Goal: Navigation & Orientation: Find specific page/section

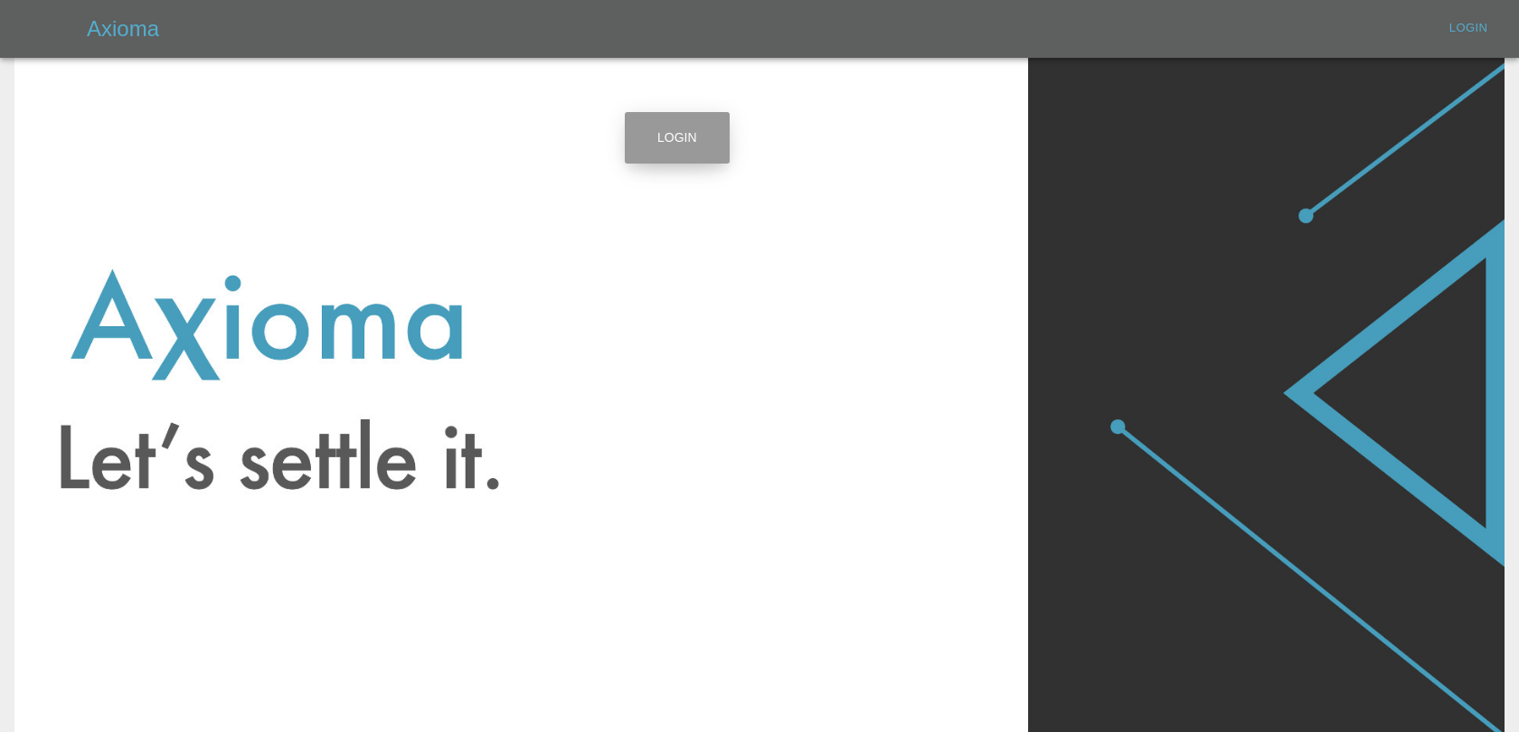
click at [639, 133] on link "Login" at bounding box center [677, 138] width 105 height 52
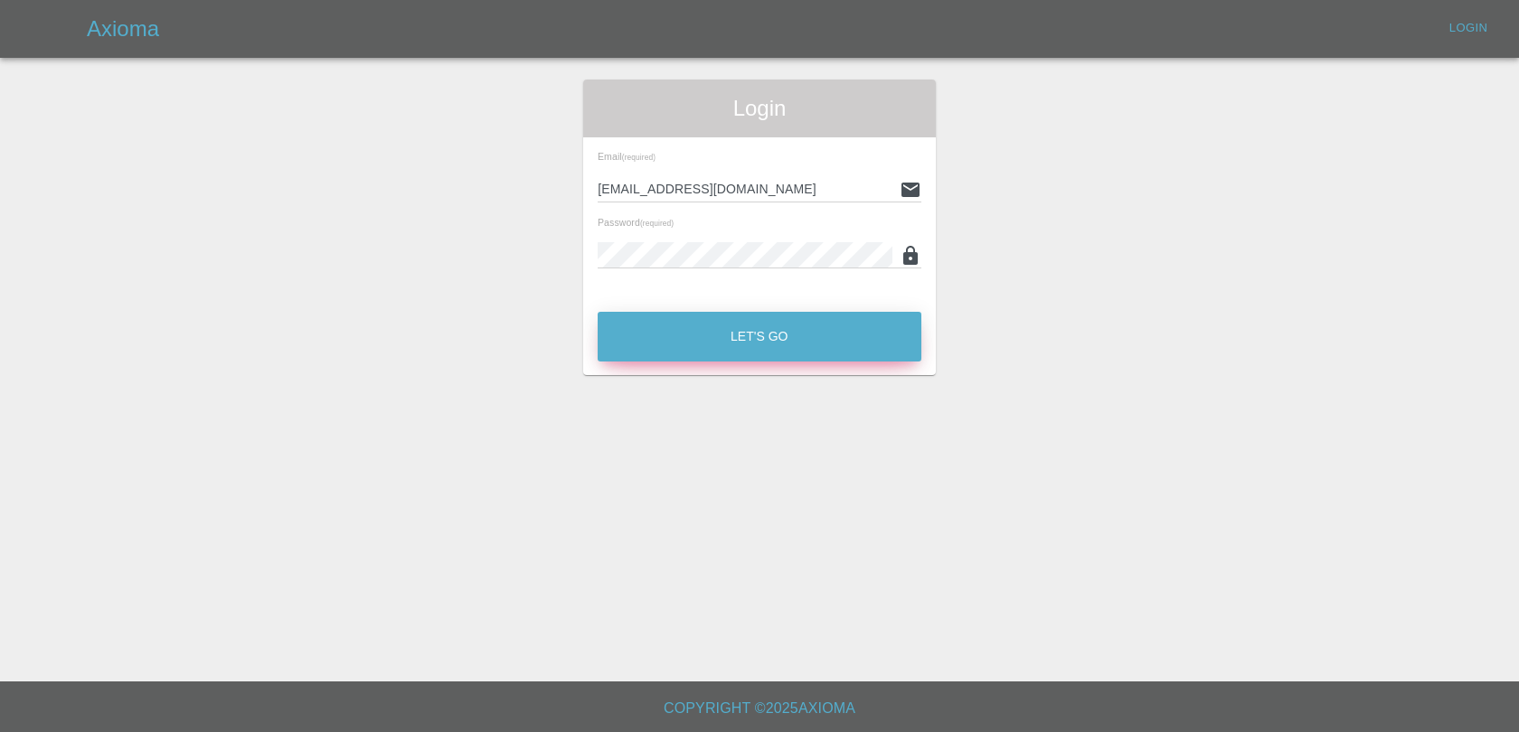
click at [803, 328] on button "Let's Go" at bounding box center [760, 337] width 324 height 50
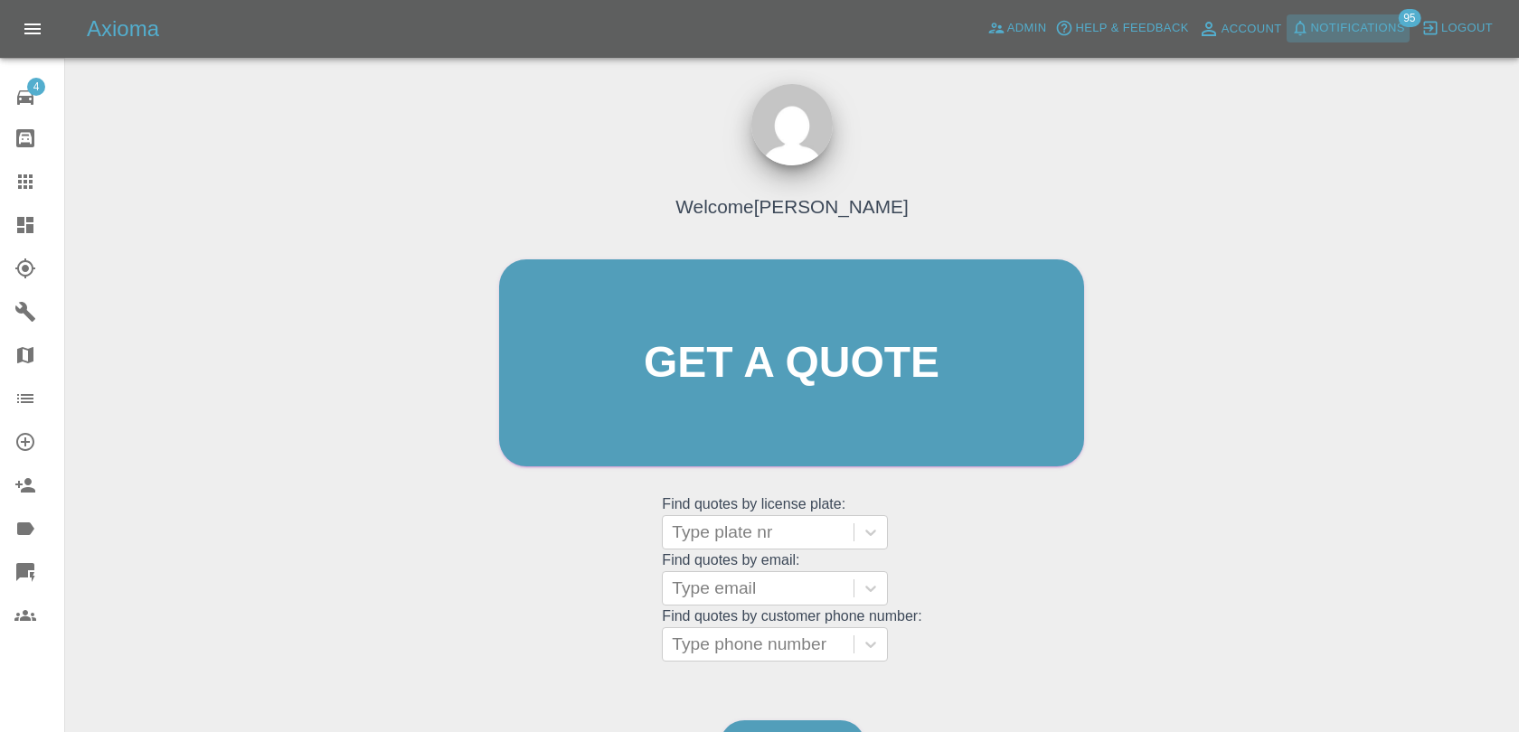
click at [1368, 36] on span "Notifications" at bounding box center [1358, 28] width 94 height 21
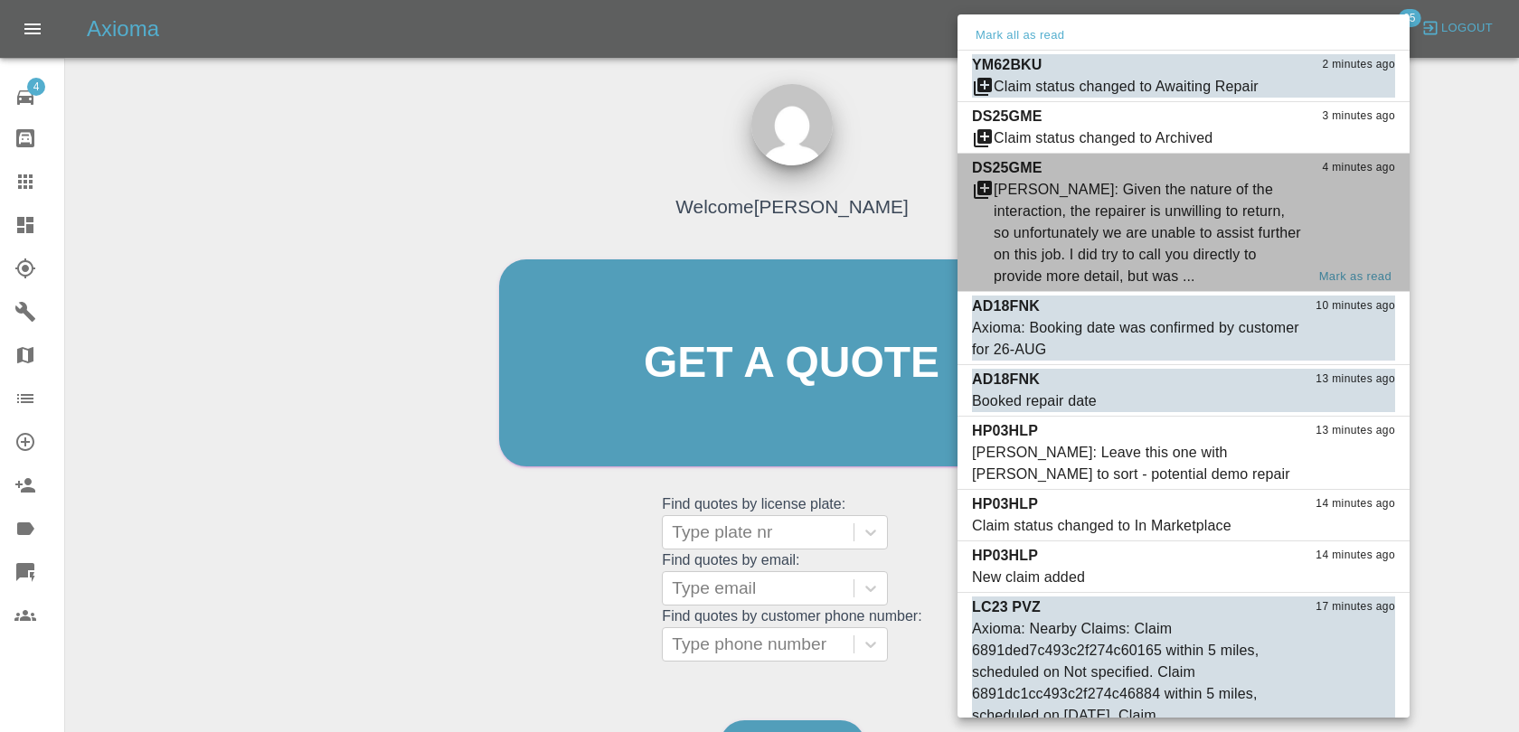
click at [1028, 220] on div "[PERSON_NAME]: Given the nature of the interaction, the repairer is unwilling t…" at bounding box center [1148, 233] width 311 height 108
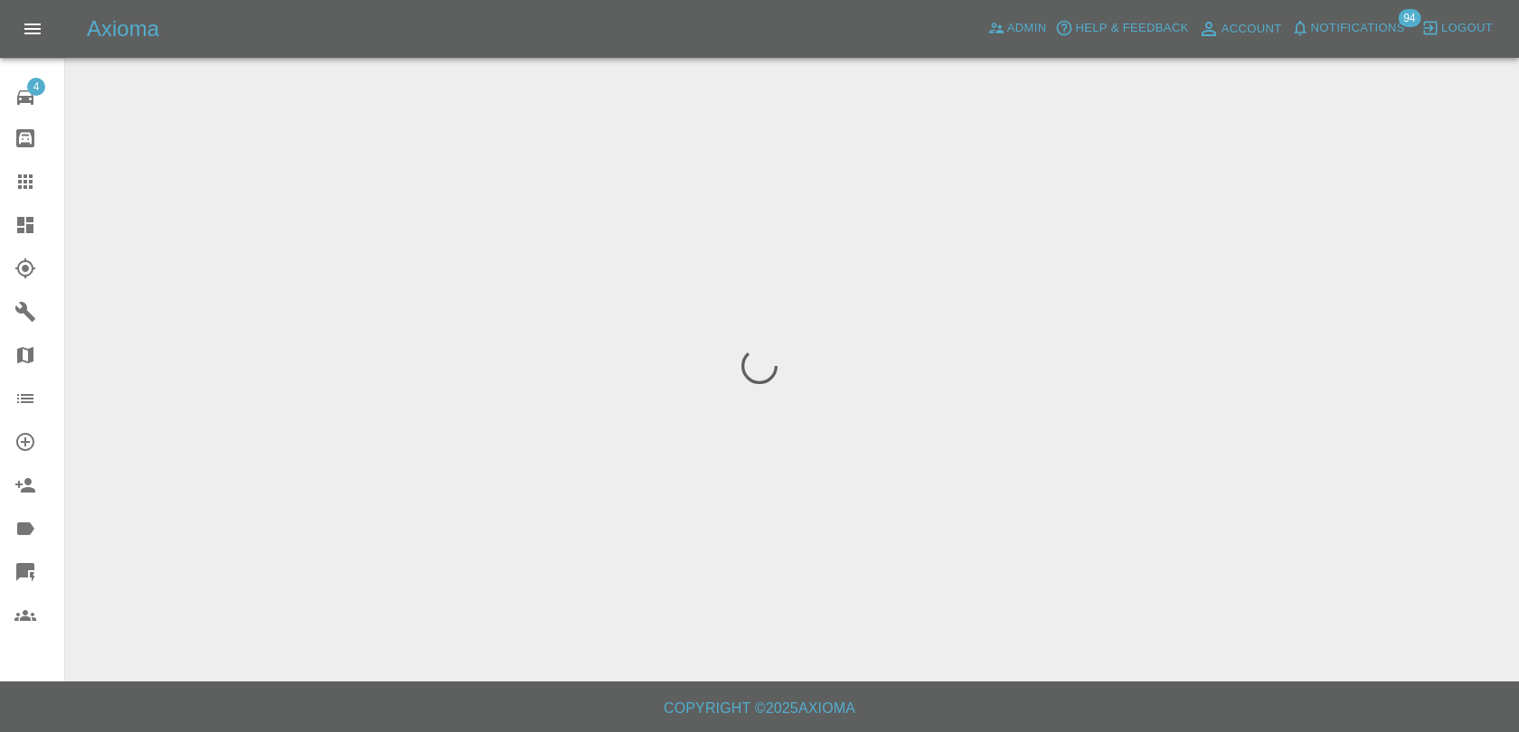
click at [1320, 37] on span "Notifications" at bounding box center [1358, 28] width 94 height 21
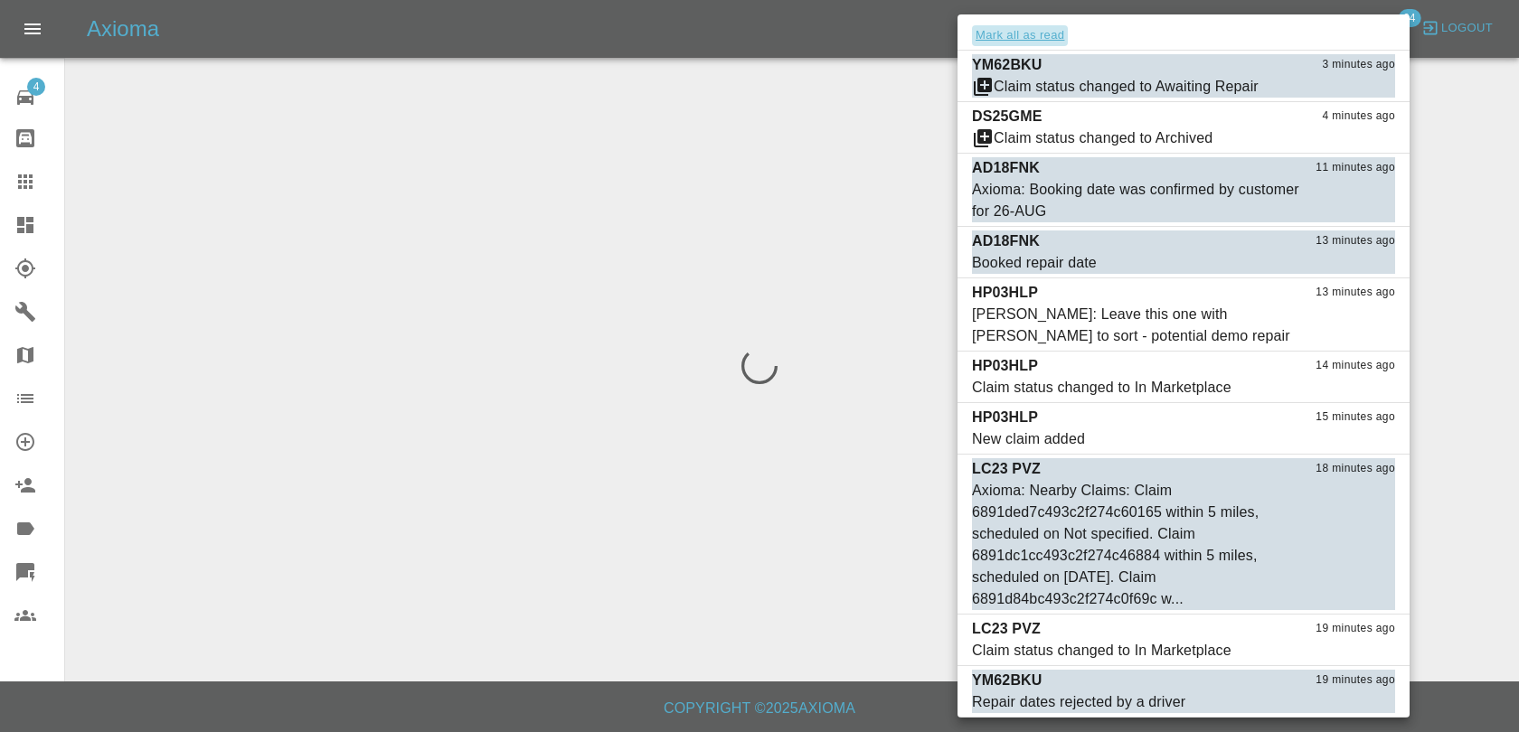
click at [1046, 39] on button "Mark all as read" at bounding box center [1020, 35] width 96 height 21
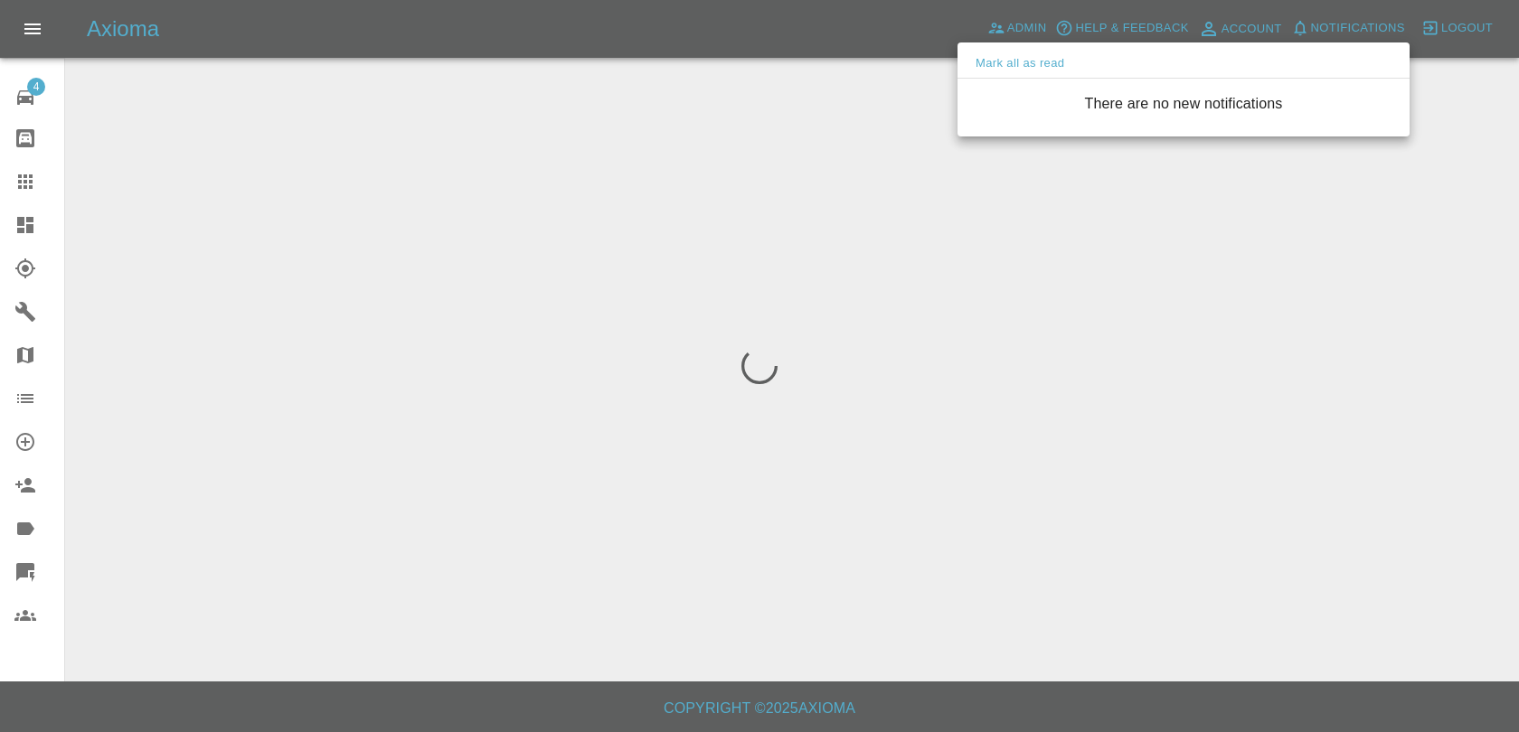
click at [883, 39] on div at bounding box center [759, 366] width 1519 height 732
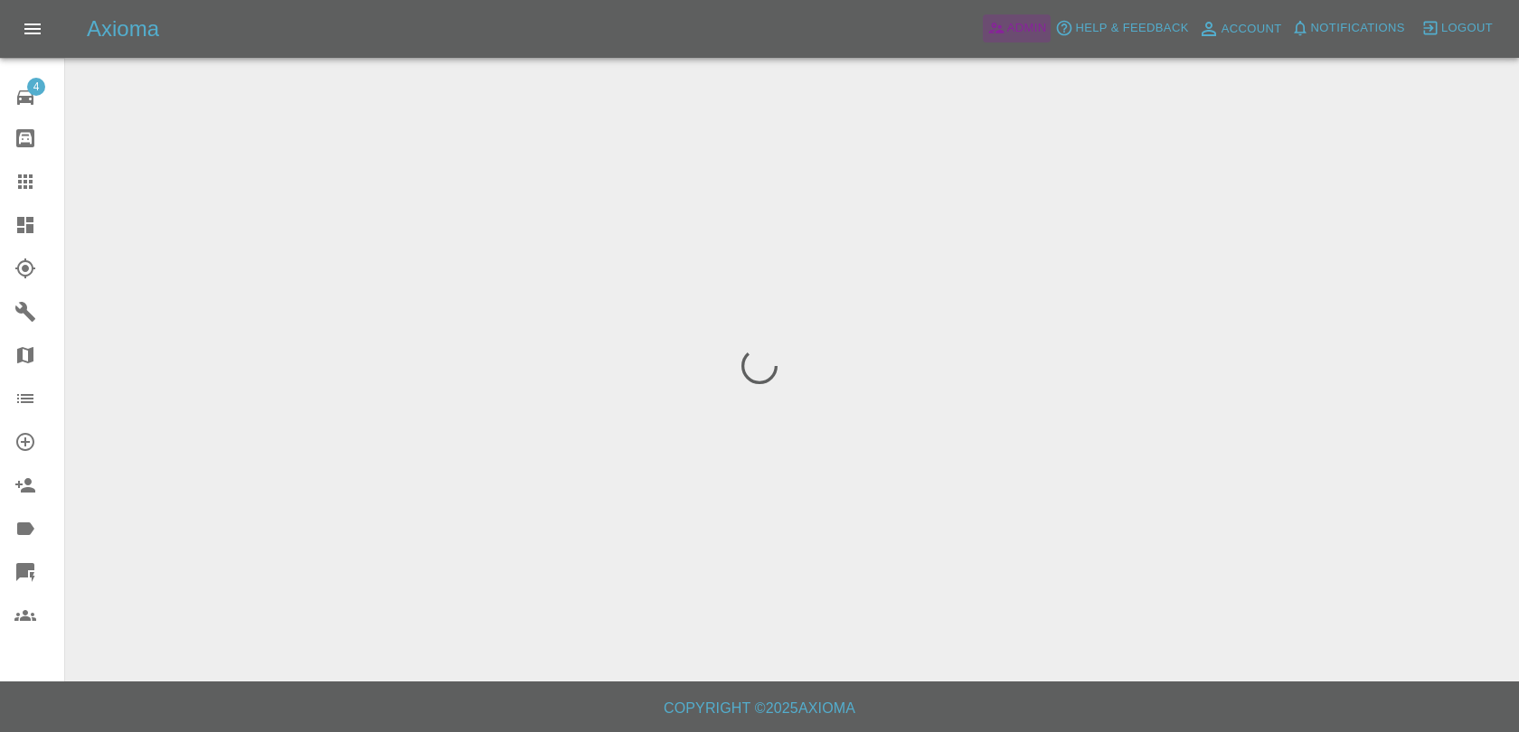
click at [1008, 33] on span "Admin" at bounding box center [1027, 28] width 40 height 21
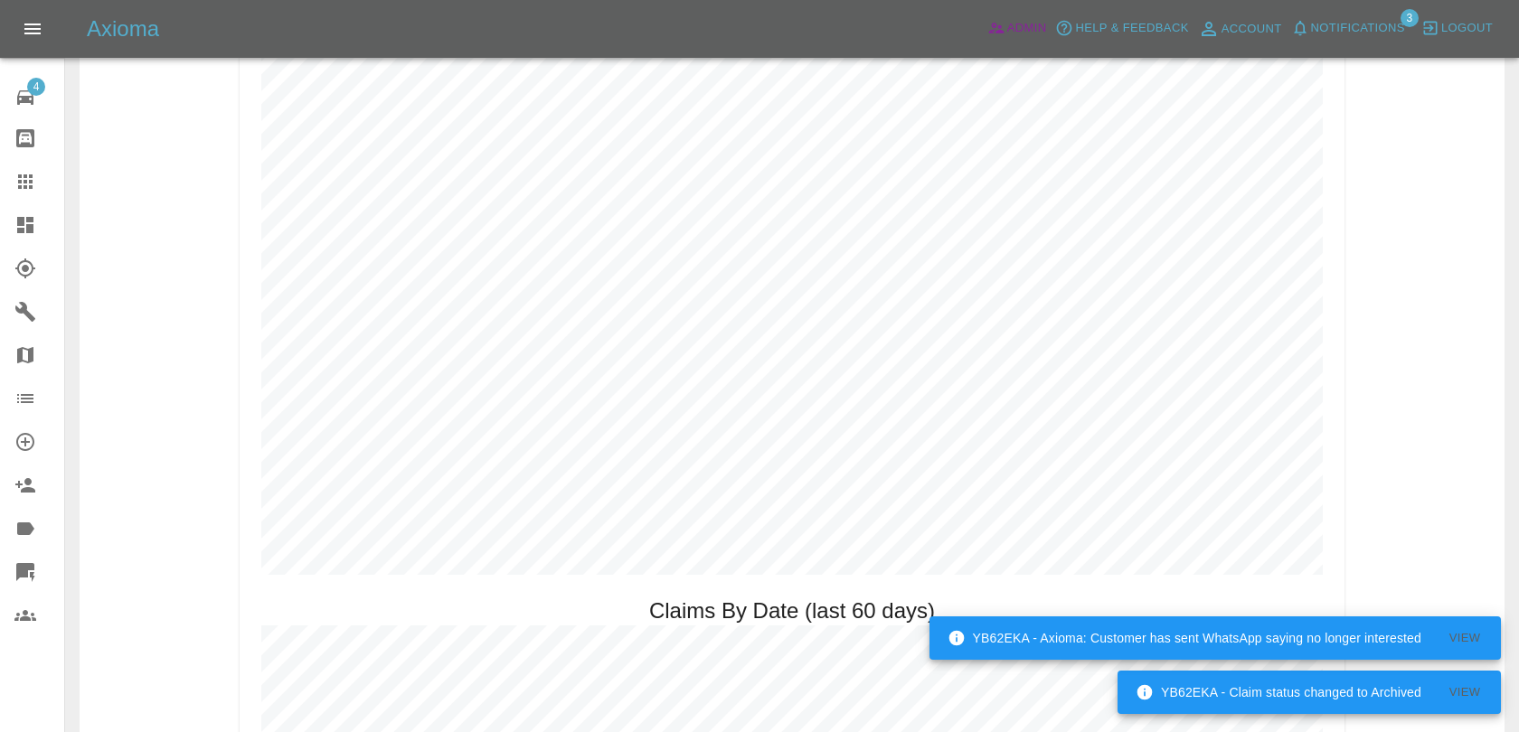
scroll to position [1258, 0]
